Goal: Task Accomplishment & Management: Use online tool/utility

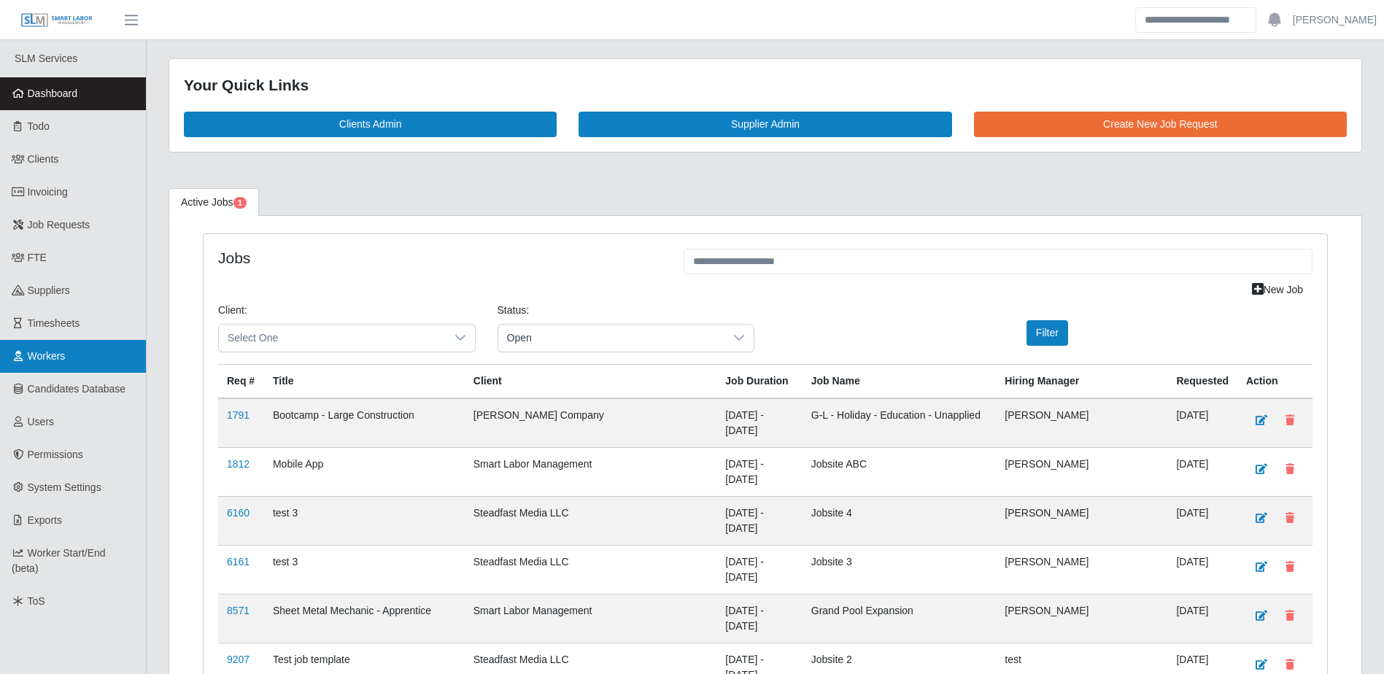
click at [55, 357] on span "Workers" at bounding box center [47, 356] width 38 height 12
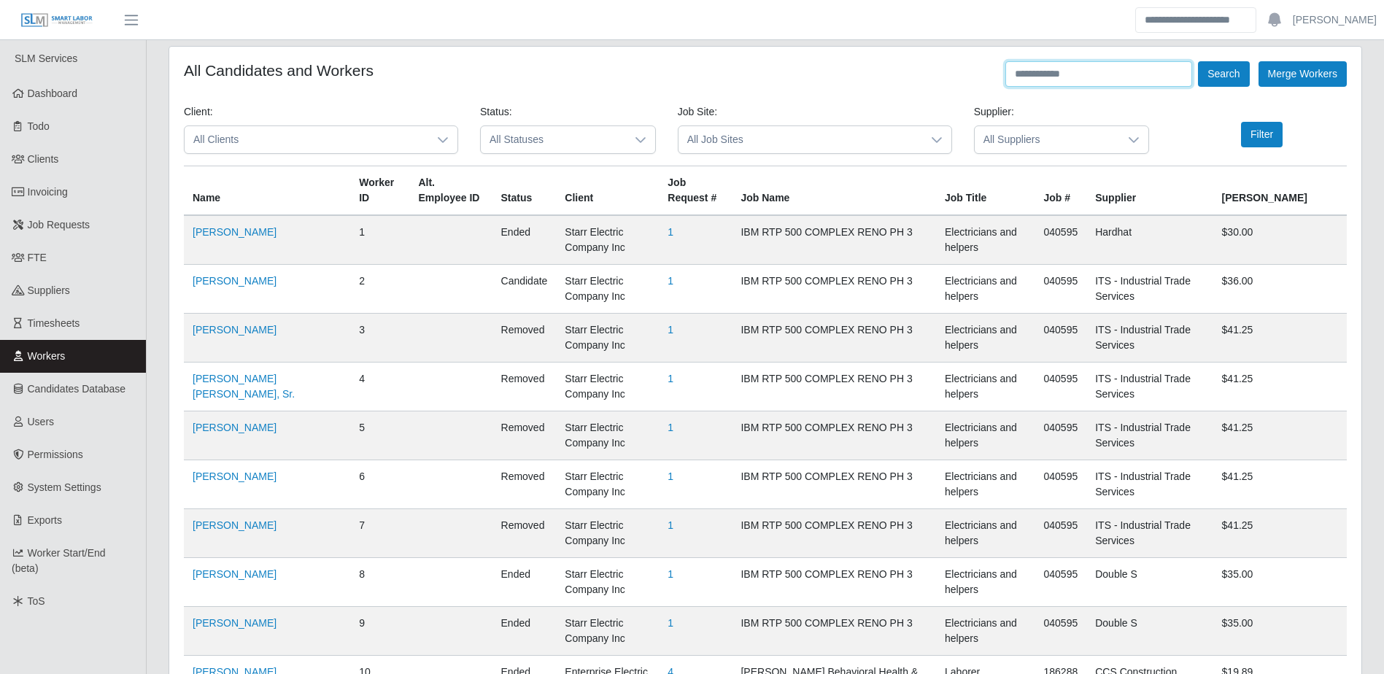
click at [1038, 74] on input "text" at bounding box center [1098, 74] width 187 height 26
type input "**********"
click at [1198, 61] on button "Search" at bounding box center [1223, 74] width 51 height 26
